Goal: Information Seeking & Learning: Learn about a topic

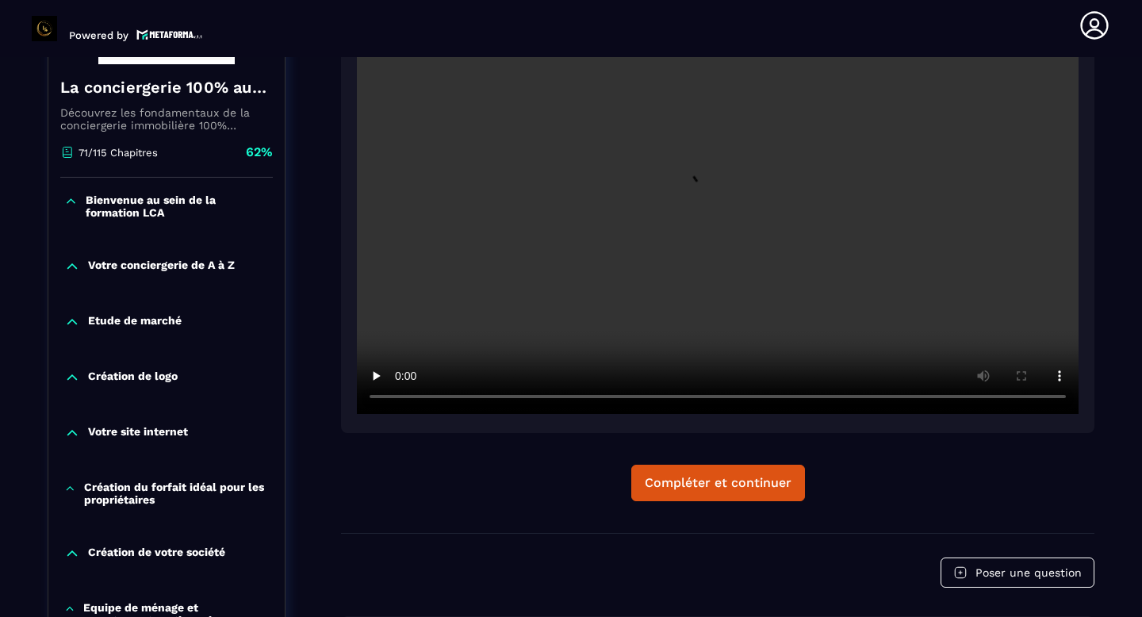
scroll to position [328, 0]
click at [670, 489] on div "Compléter et continuer" at bounding box center [718, 484] width 147 height 16
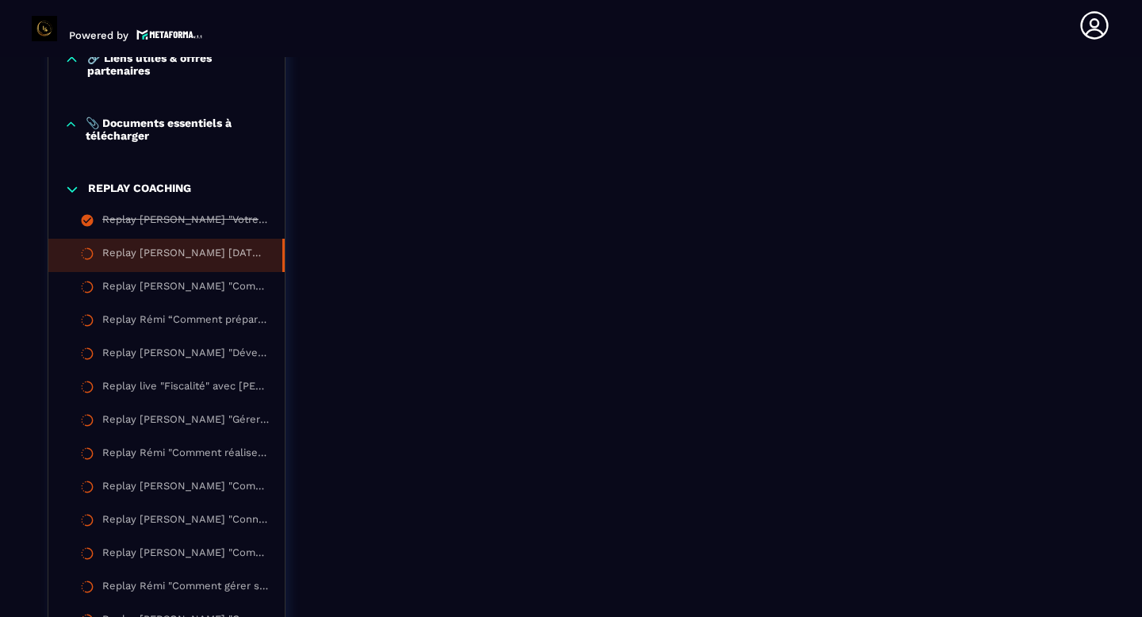
scroll to position [1818, 0]
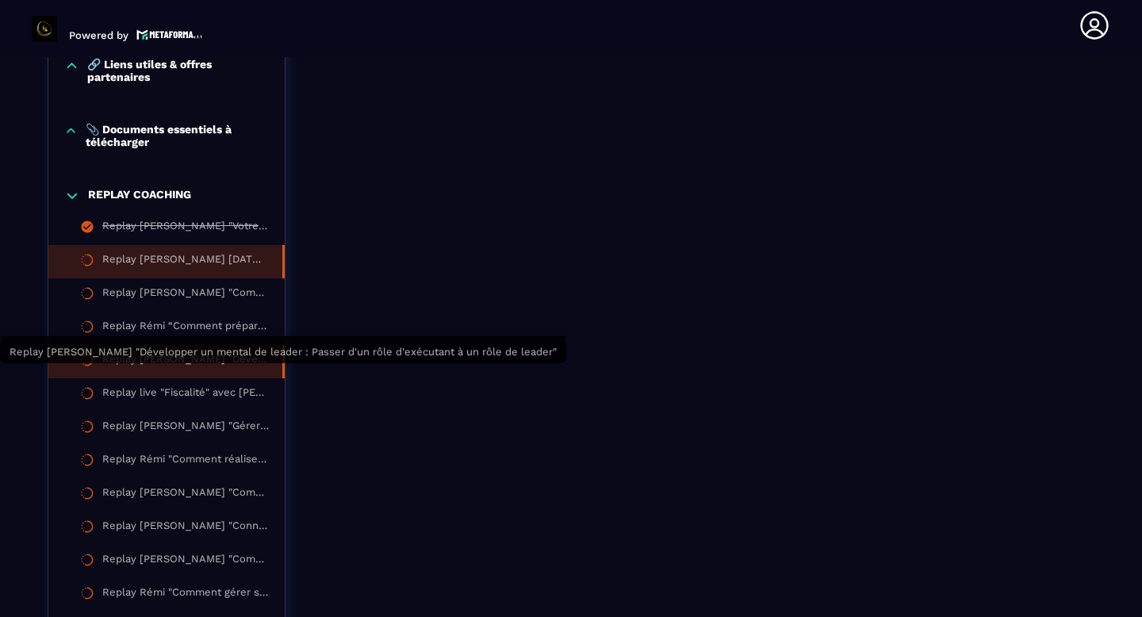
click at [226, 370] on div "Replay [PERSON_NAME] "Développer un mental de leader : Passer d'un rôle d'exécu…" at bounding box center [184, 361] width 164 height 17
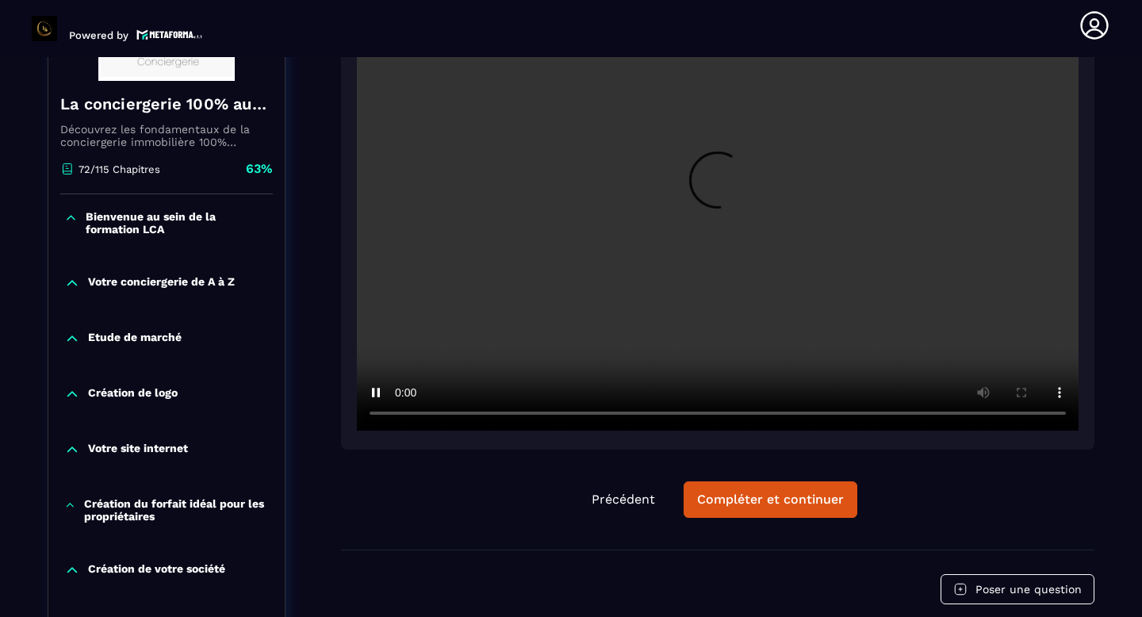
scroll to position [315, 0]
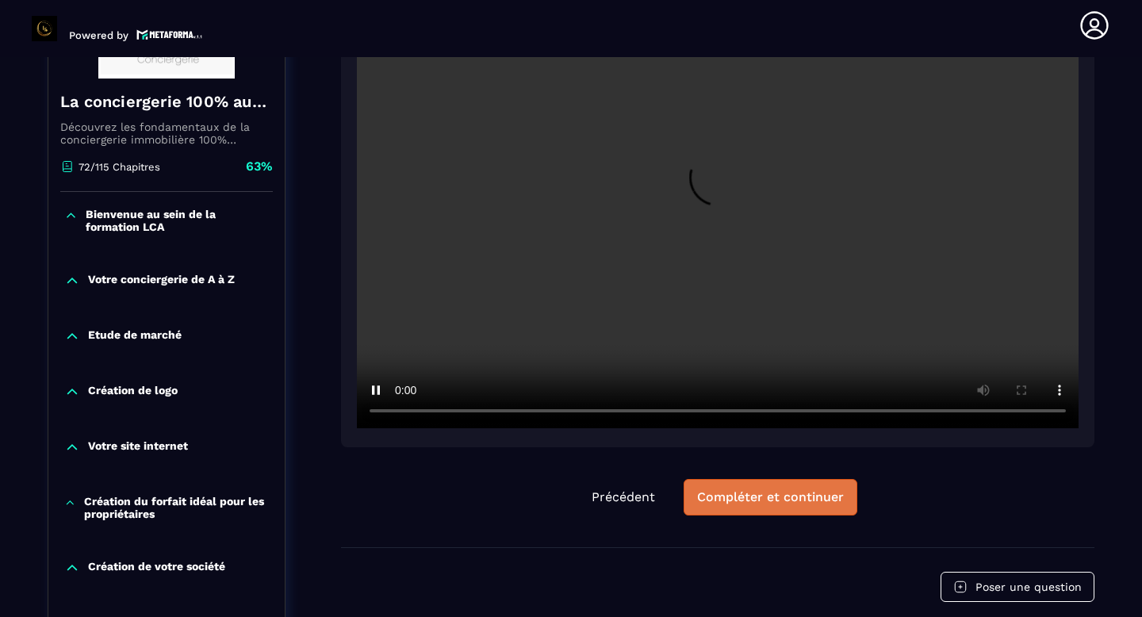
click at [795, 500] on div "Compléter et continuer" at bounding box center [770, 497] width 147 height 16
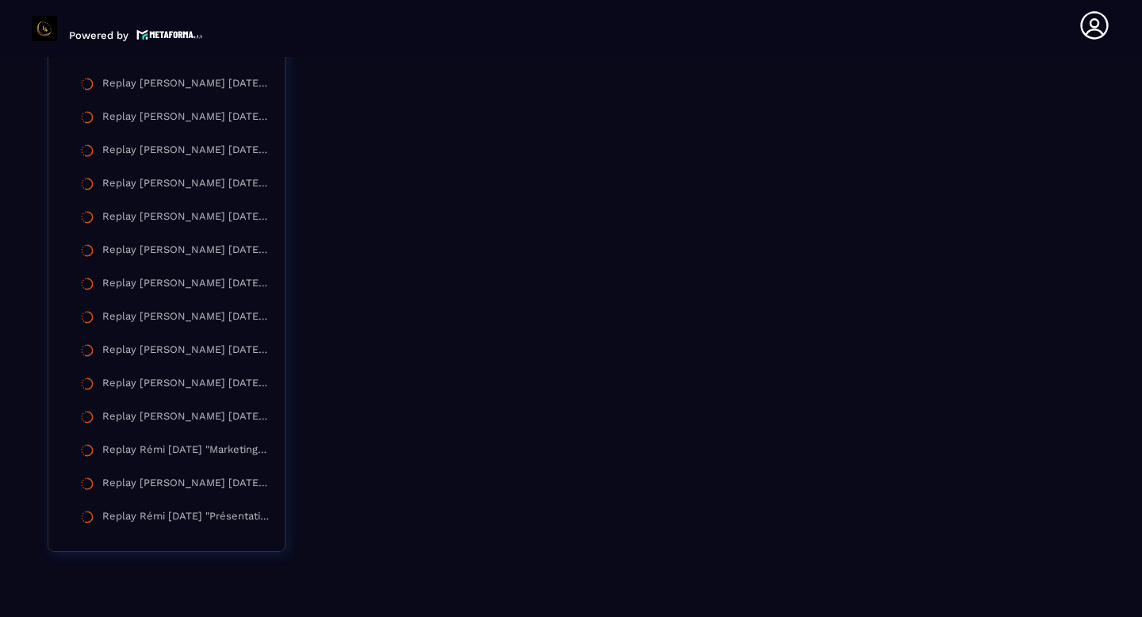
scroll to position [3006, 0]
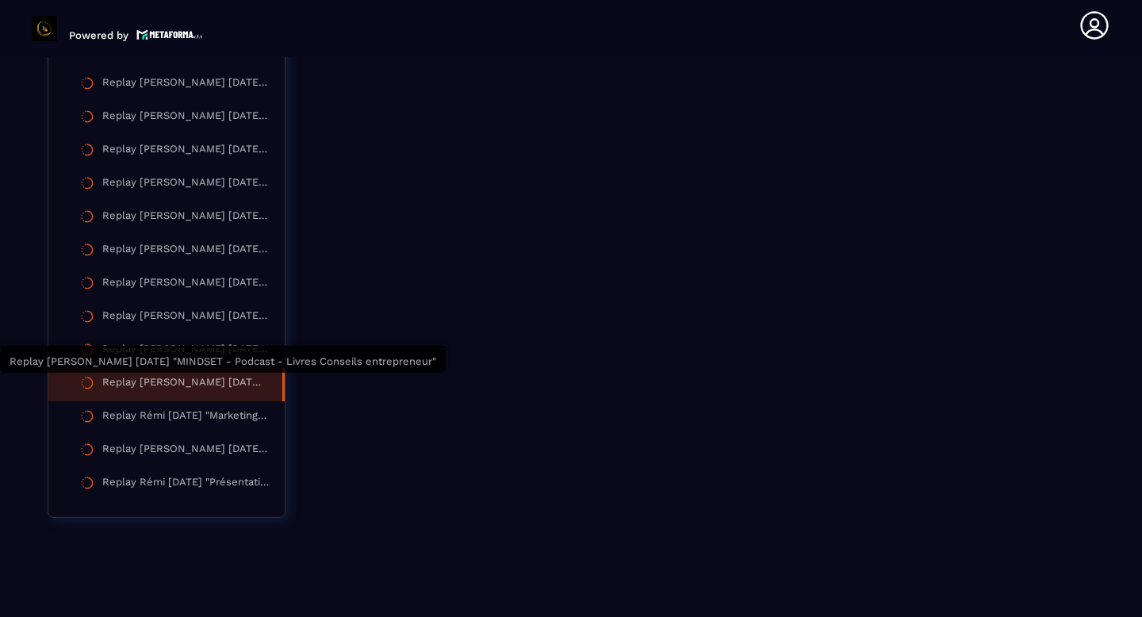
click at [232, 385] on div "Replay [PERSON_NAME] [DATE] "MINDSET - Podcast - Livres Conseils entrepreneur"" at bounding box center [184, 384] width 164 height 17
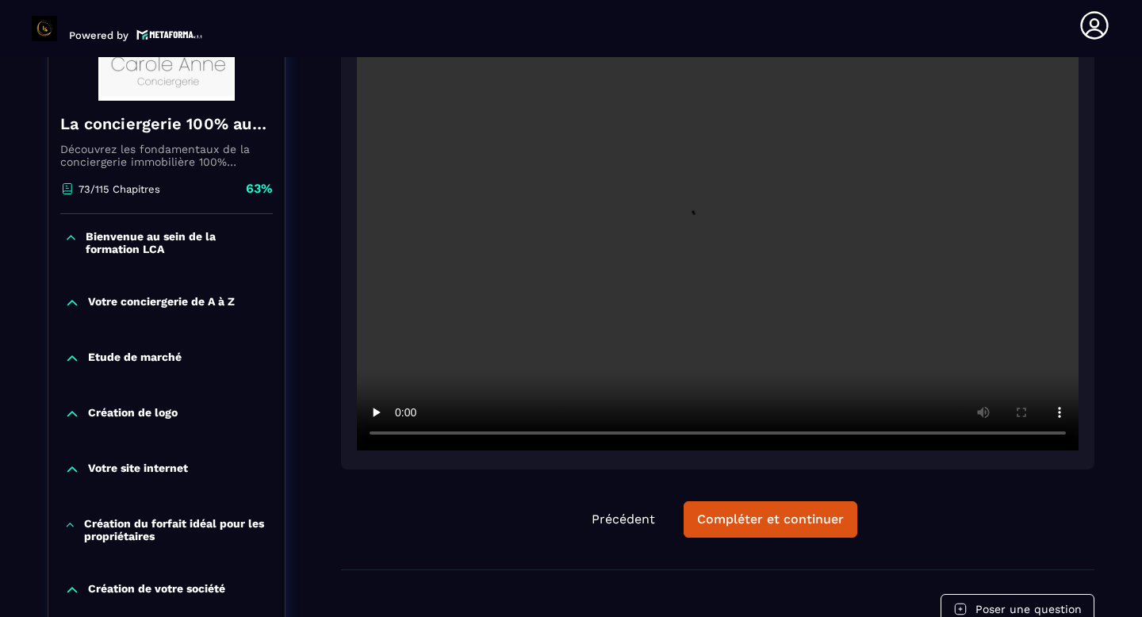
scroll to position [293, 0]
click at [726, 523] on div "Compléter et continuer" at bounding box center [770, 519] width 147 height 16
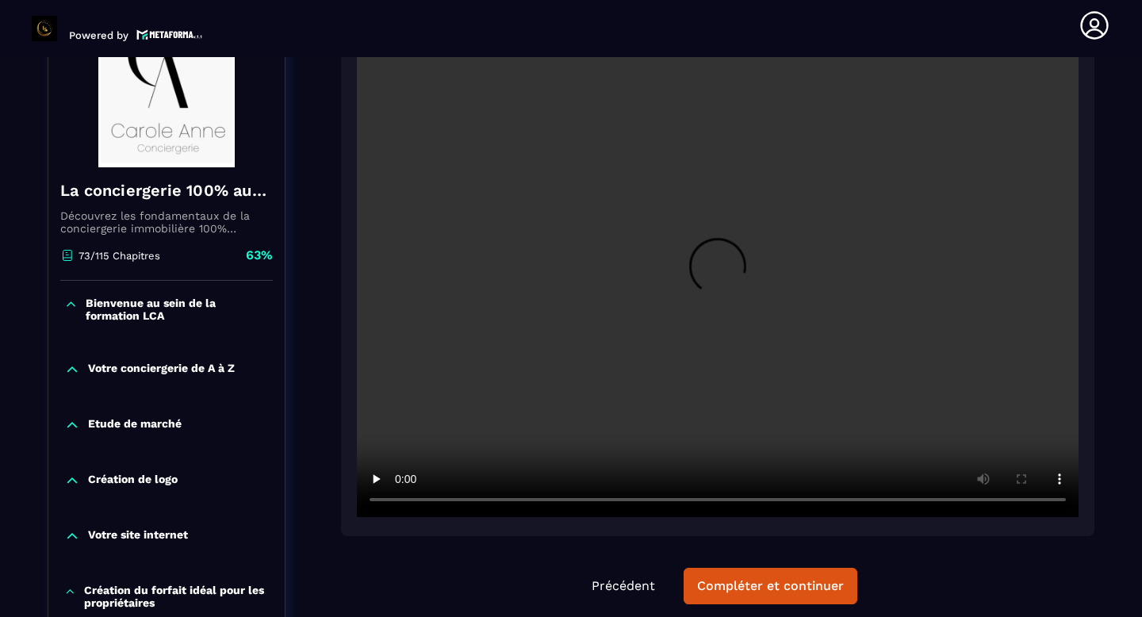
scroll to position [230, 0]
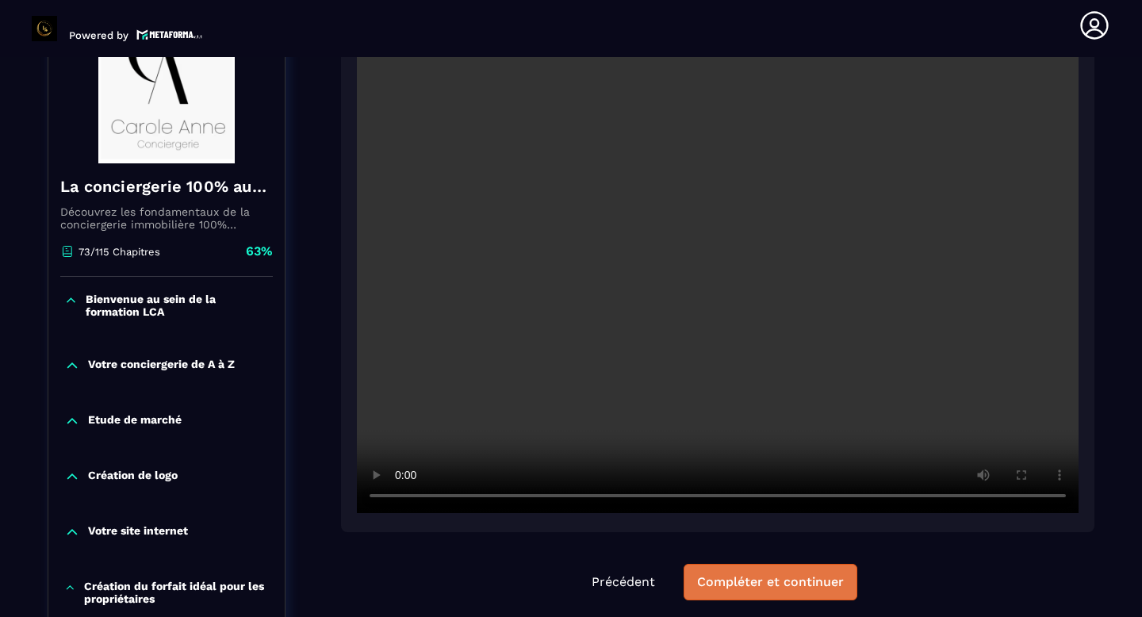
click at [818, 571] on button "Compléter et continuer" at bounding box center [771, 582] width 174 height 36
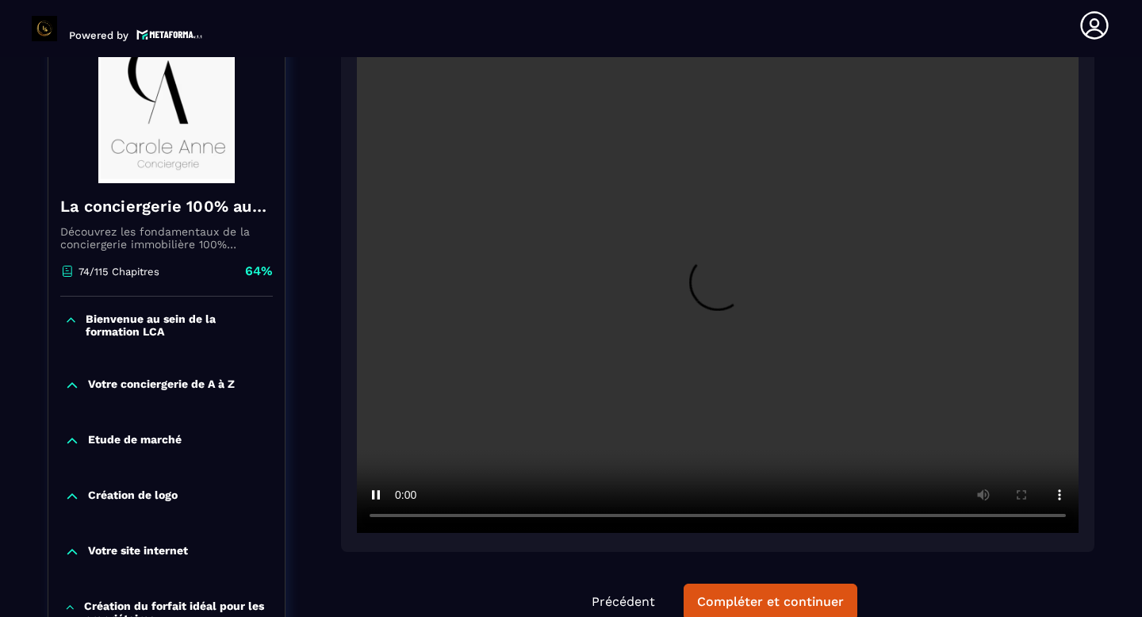
scroll to position [220, 0]
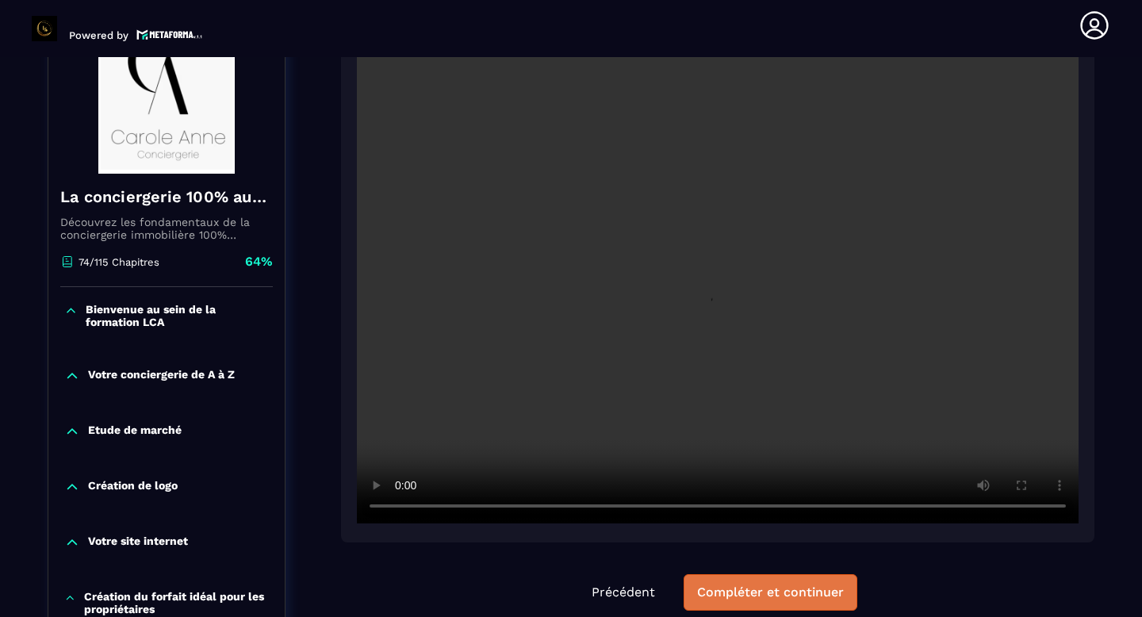
click at [792, 586] on div "Compléter et continuer" at bounding box center [770, 592] width 147 height 16
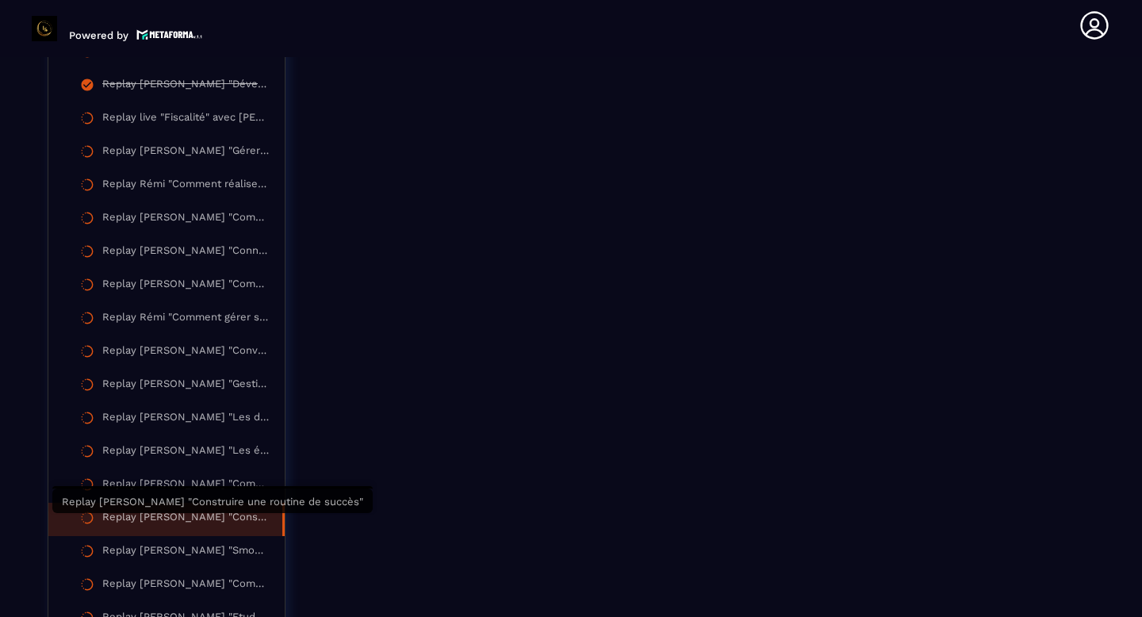
scroll to position [2102, 0]
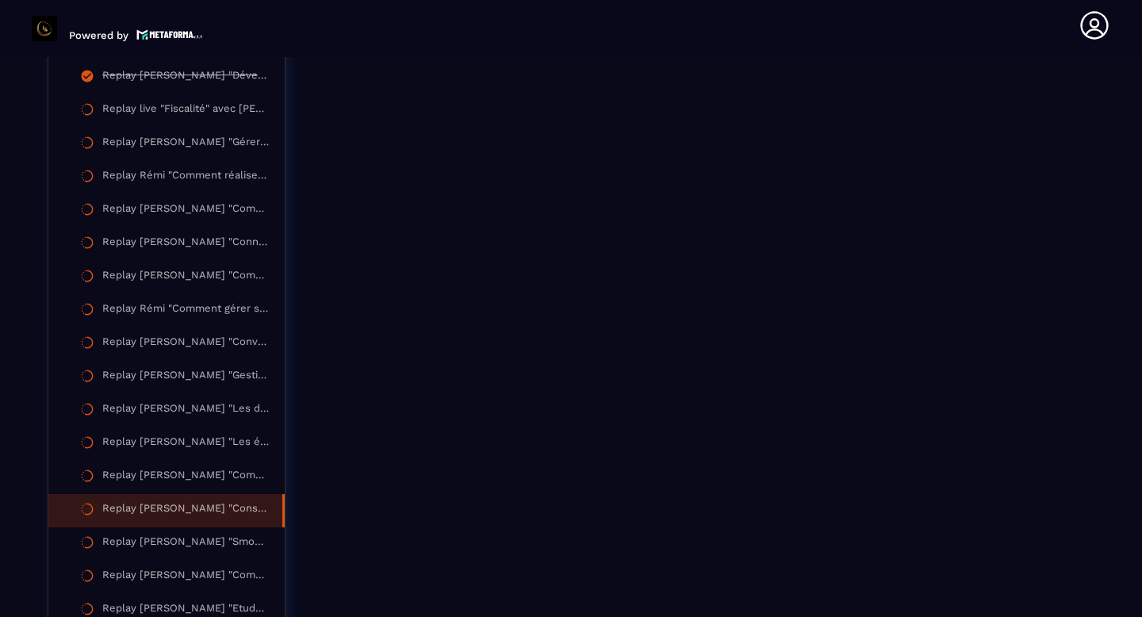
click at [211, 519] on div "Replay [PERSON_NAME] "Construire une routine de succès"" at bounding box center [184, 510] width 164 height 17
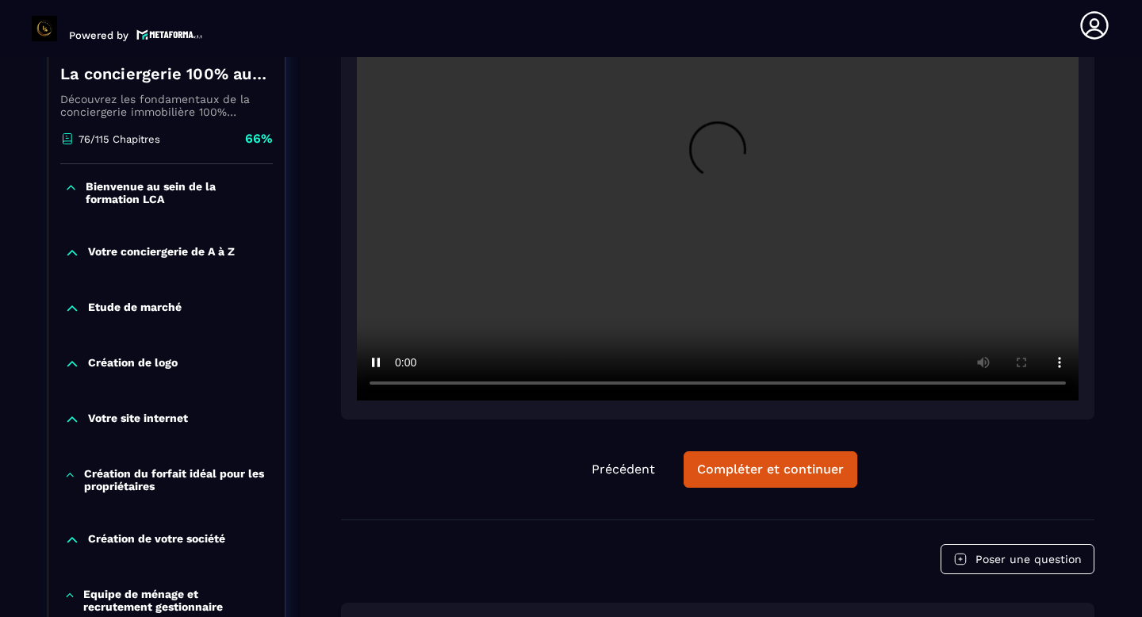
scroll to position [348, 0]
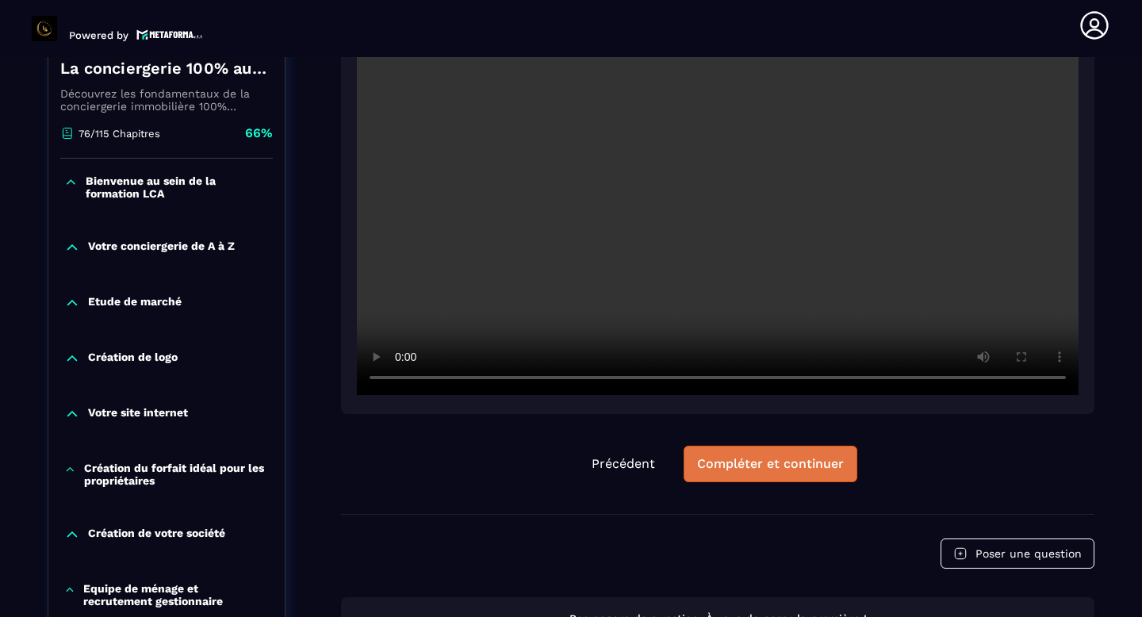
click at [749, 466] on div "Compléter et continuer" at bounding box center [770, 464] width 147 height 16
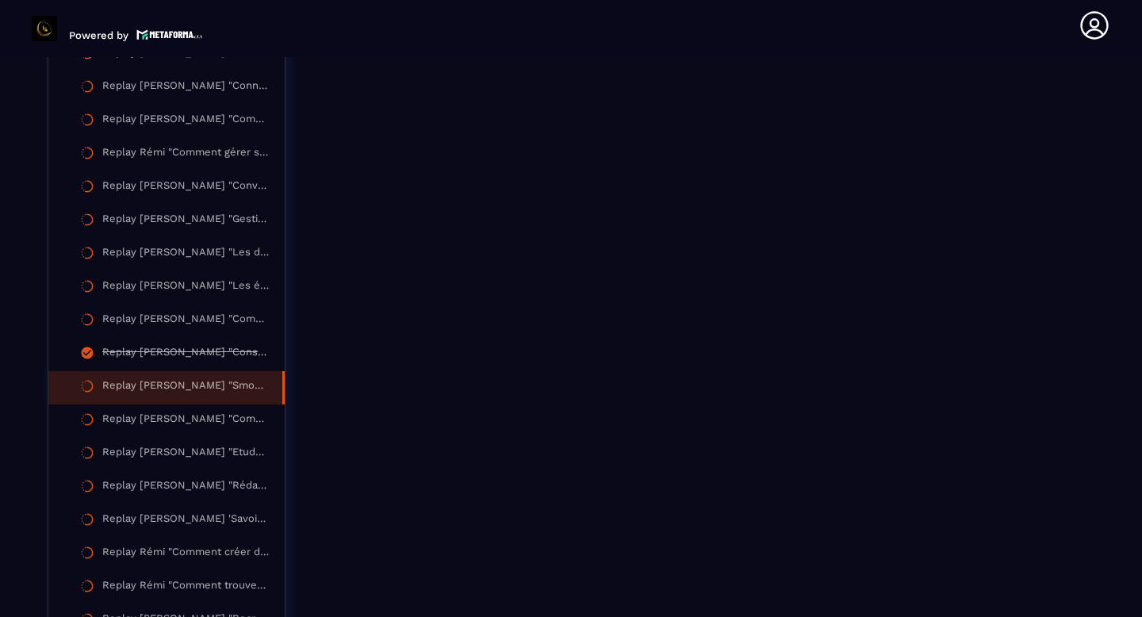
scroll to position [2261, 0]
click at [219, 393] on div "Replay [PERSON_NAME] "Smoobu"" at bounding box center [184, 384] width 164 height 17
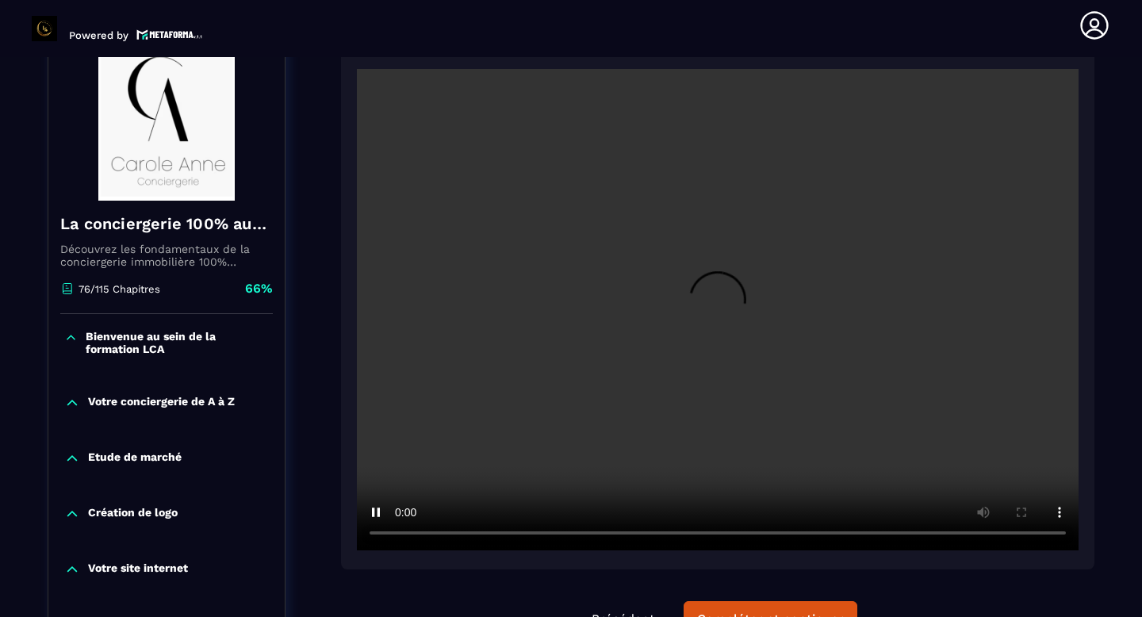
scroll to position [247, 0]
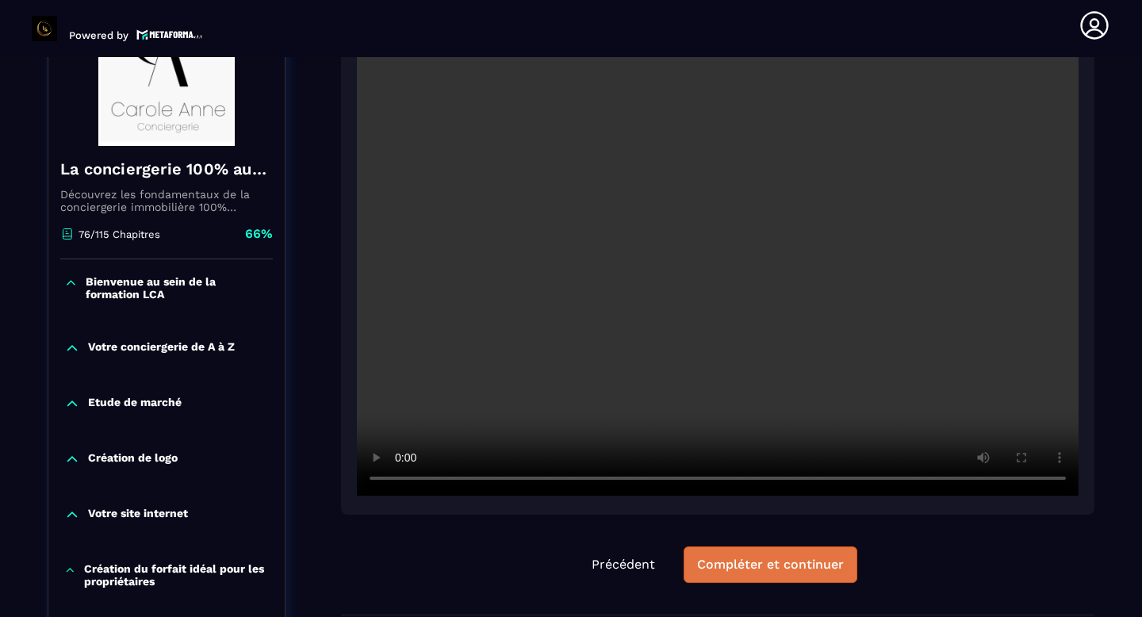
click at [790, 575] on button "Compléter et continuer" at bounding box center [771, 564] width 174 height 36
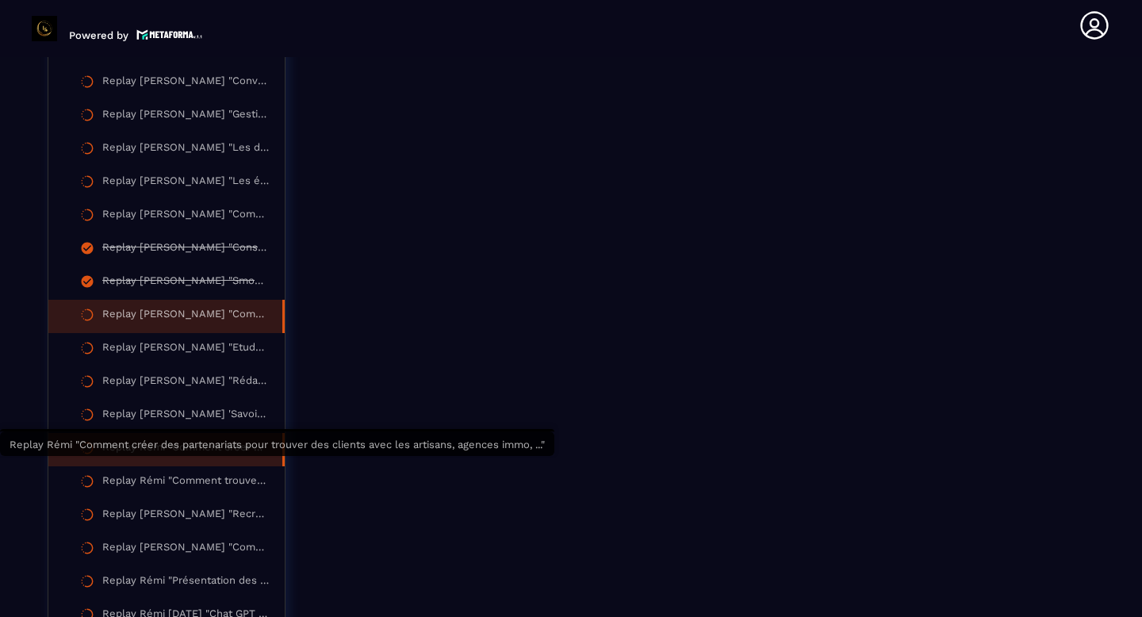
scroll to position [2368, 0]
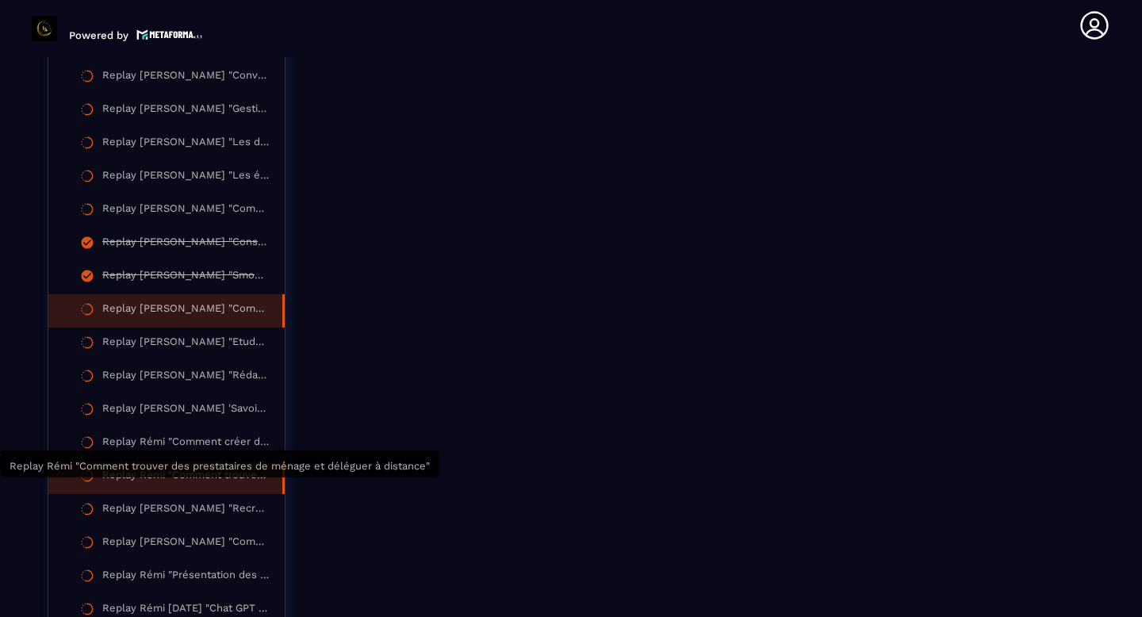
click at [222, 486] on div "Replay Rémi "Comment trouver des prestataires de ménage et déléguer à distance"" at bounding box center [184, 477] width 164 height 17
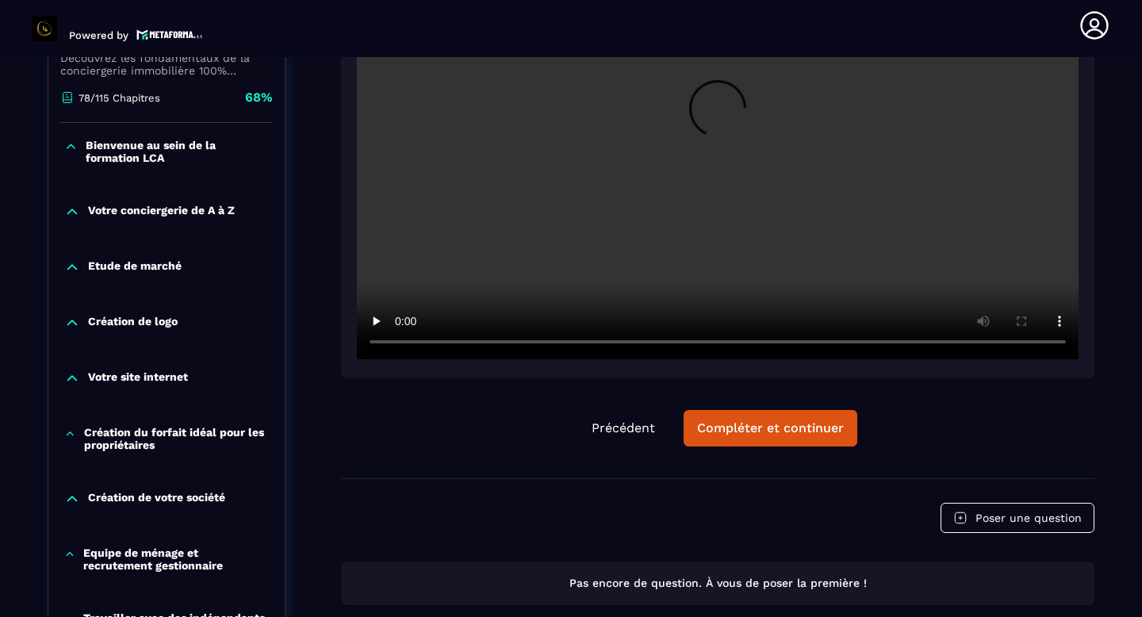
scroll to position [398, 0]
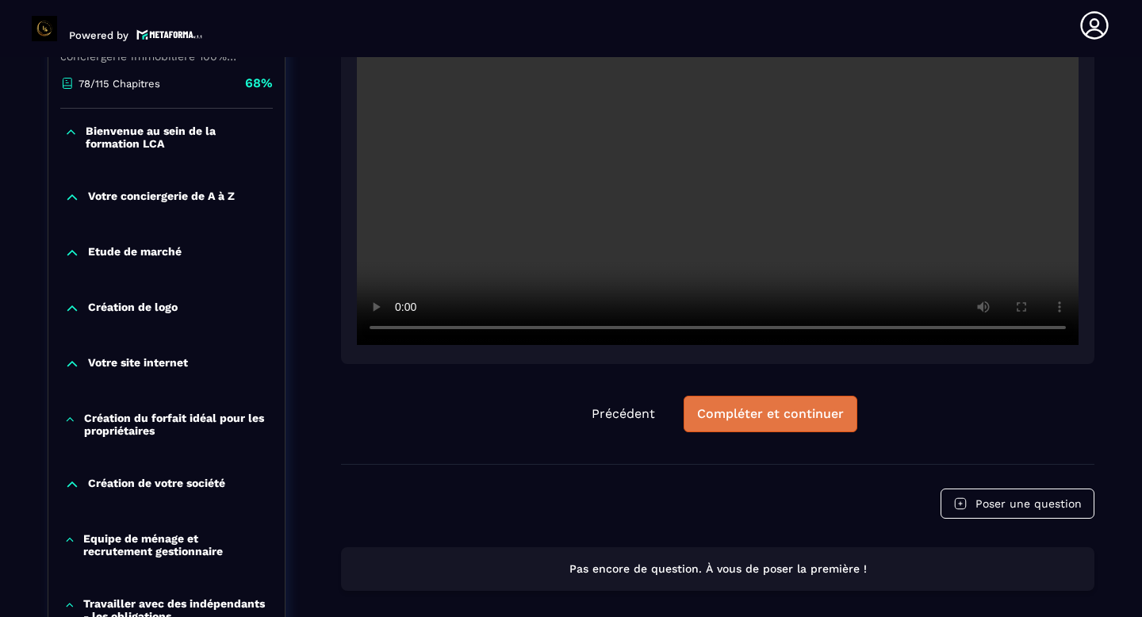
click at [765, 420] on div "Compléter et continuer" at bounding box center [770, 414] width 147 height 16
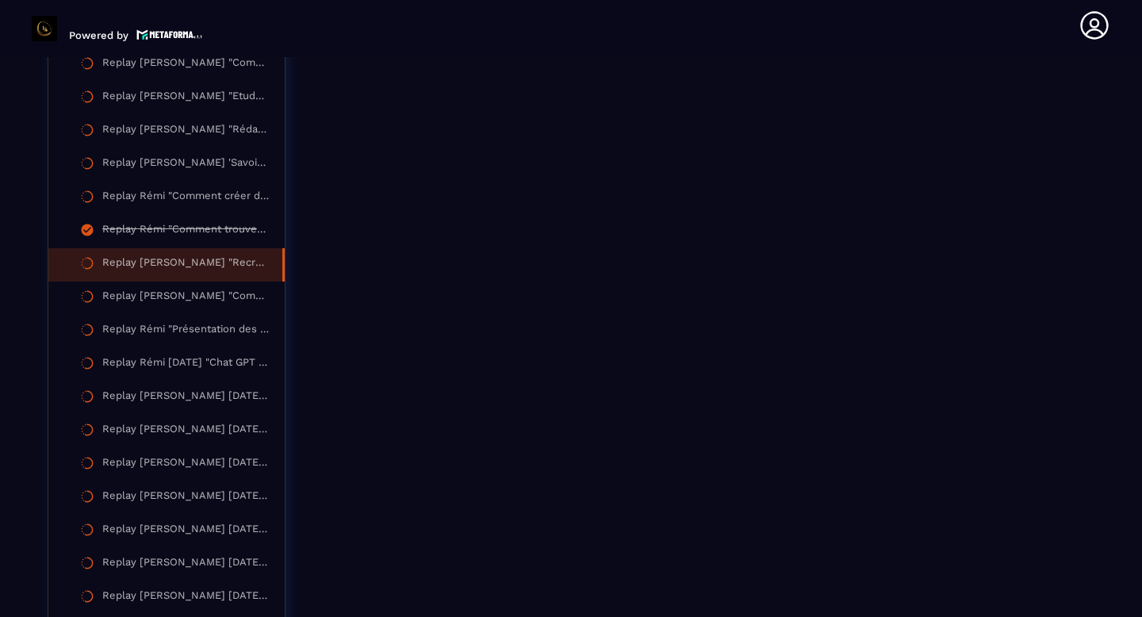
scroll to position [2620, 0]
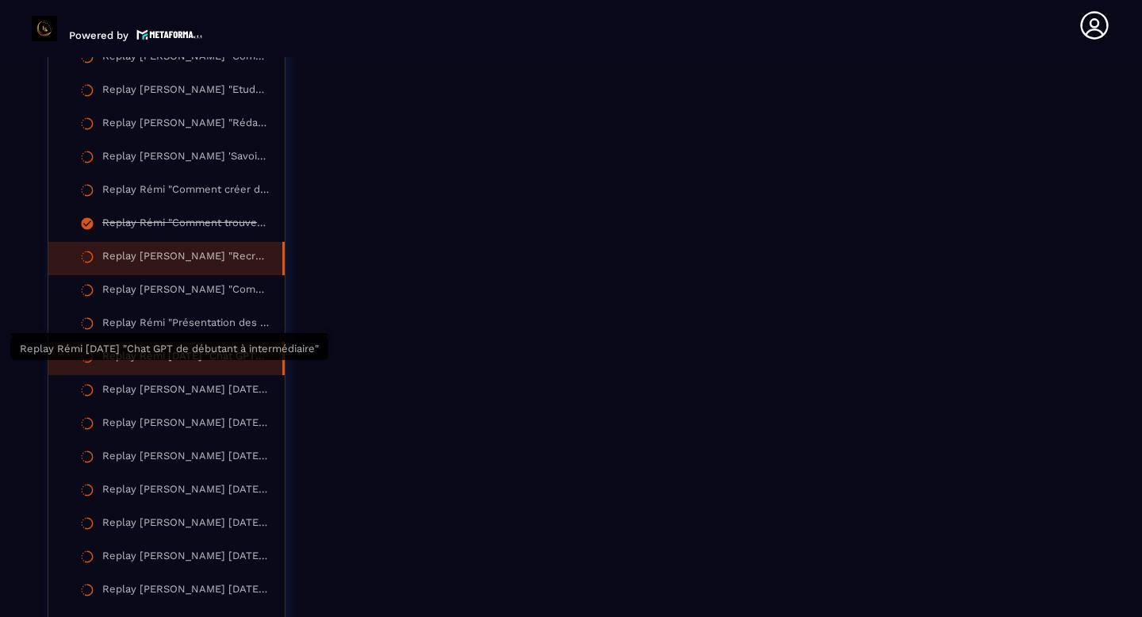
click at [194, 367] on div "Replay Rémi [DATE] "Chat GPT de débutant à intermédiaire"" at bounding box center [184, 358] width 164 height 17
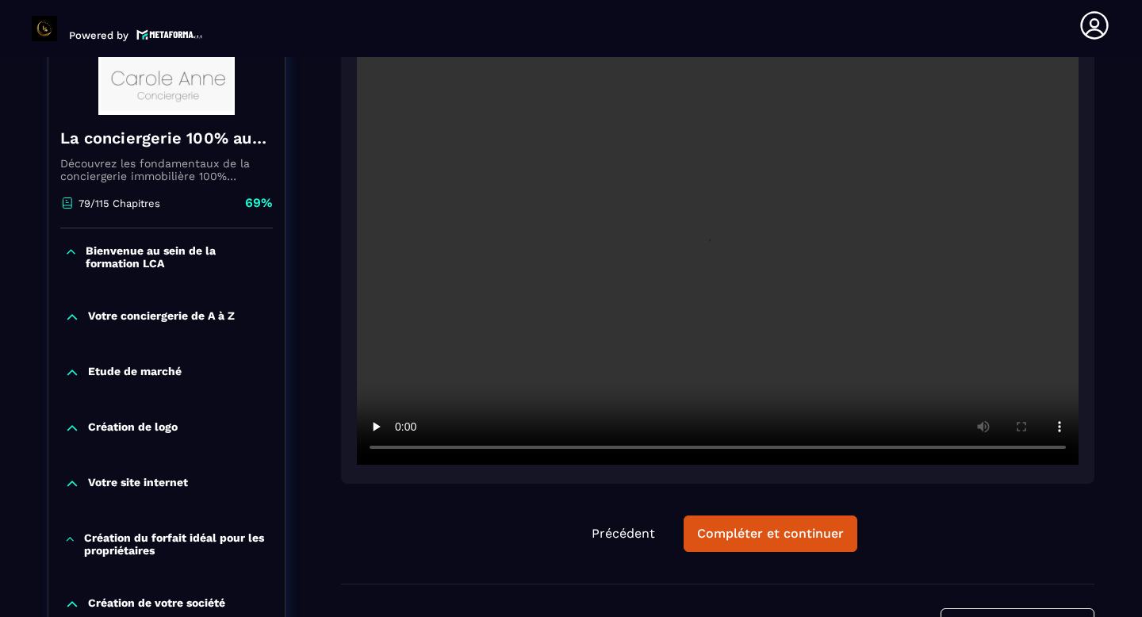
scroll to position [279, 0]
click at [807, 544] on button "Compléter et continuer" at bounding box center [771, 533] width 174 height 36
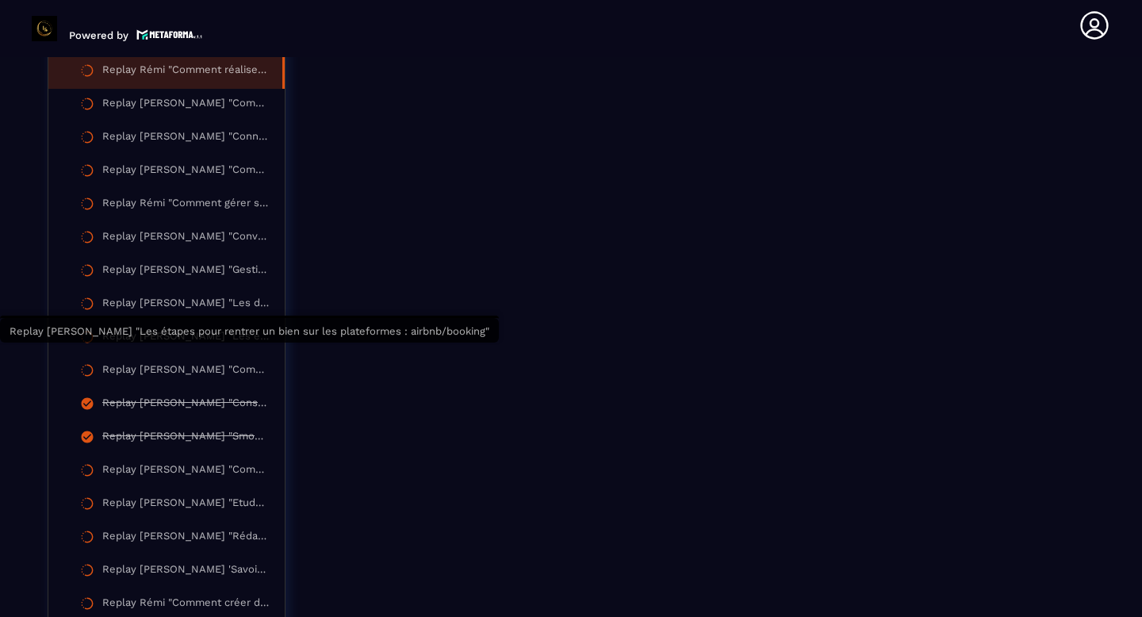
scroll to position [2209, 0]
